Goal: Find specific page/section: Find specific page/section

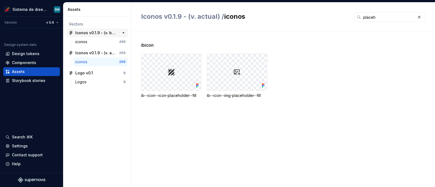
click at [98, 33] on div "Iconos v0.1.9 - (v. beta)" at bounding box center [95, 32] width 40 height 5
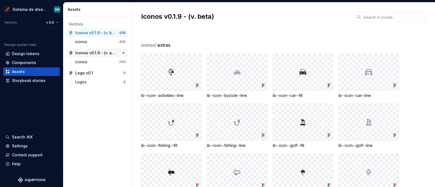
click at [103, 52] on div "Iconos v0.1.9 - (v. actual)" at bounding box center [95, 52] width 40 height 5
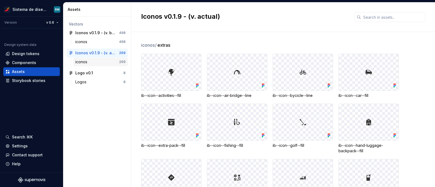
click at [106, 59] on div "iconos" at bounding box center [97, 61] width 44 height 5
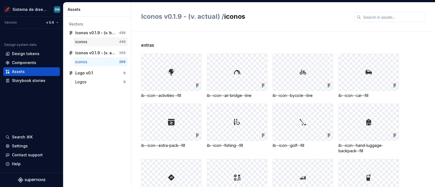
click at [104, 39] on div "iconos" at bounding box center [97, 41] width 44 height 5
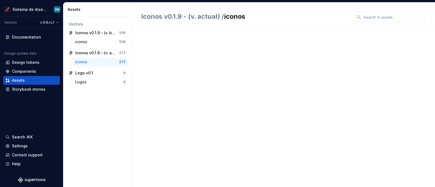
scroll to position [2697, 0]
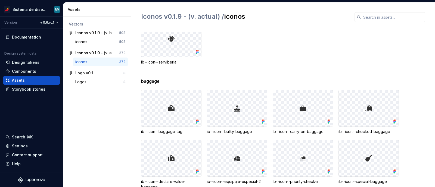
click at [99, 61] on div "iconos" at bounding box center [97, 61] width 44 height 5
click at [99, 42] on div "iconos" at bounding box center [97, 41] width 44 height 5
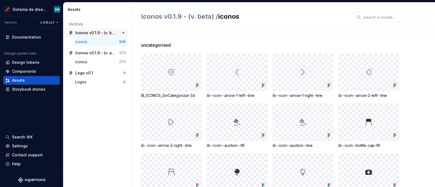
click at [95, 33] on div "Iconos v0.1.9 - (v. beta)" at bounding box center [95, 32] width 40 height 5
